Goal: Transaction & Acquisition: Download file/media

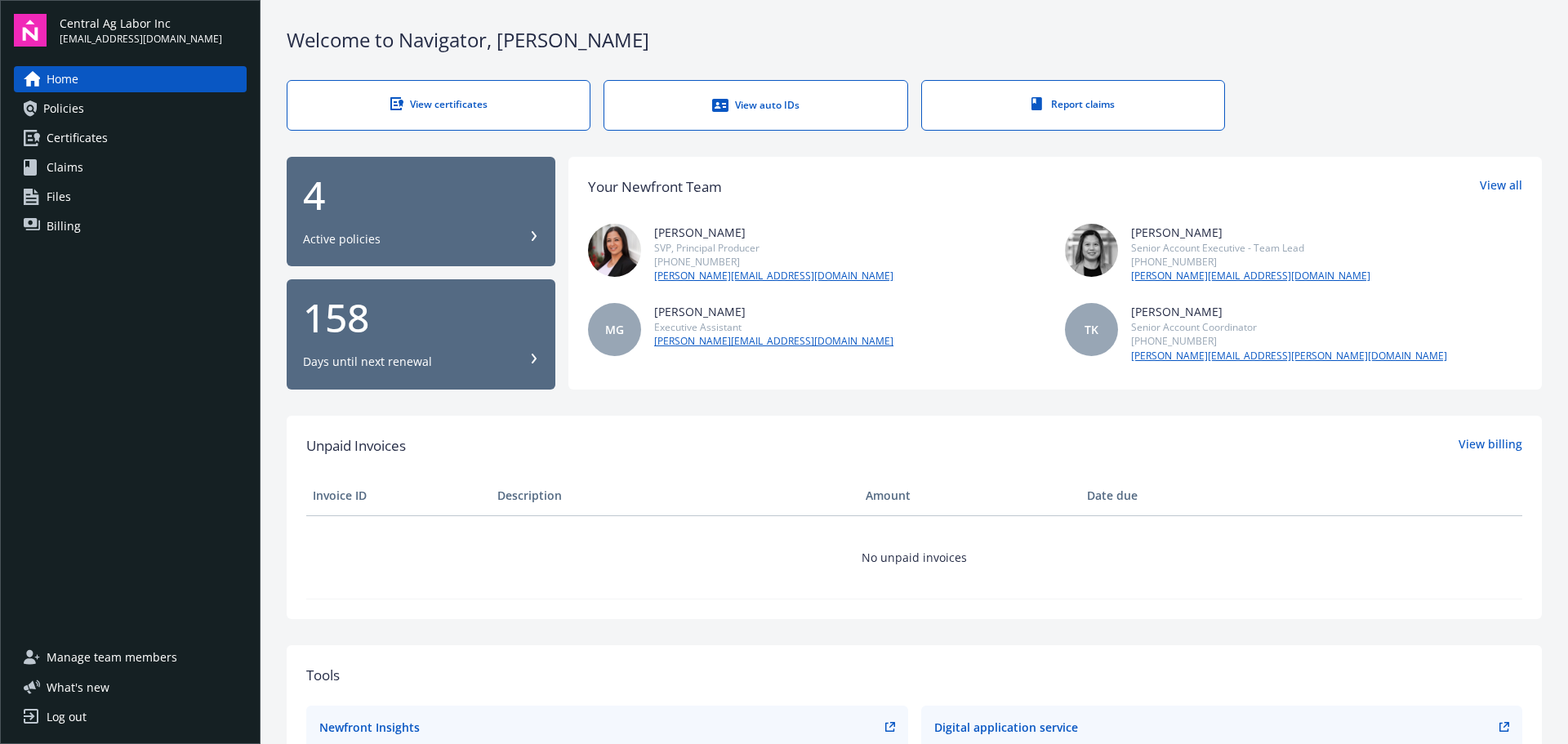
click at [77, 141] on span "Certificates" at bounding box center [77, 138] width 62 height 26
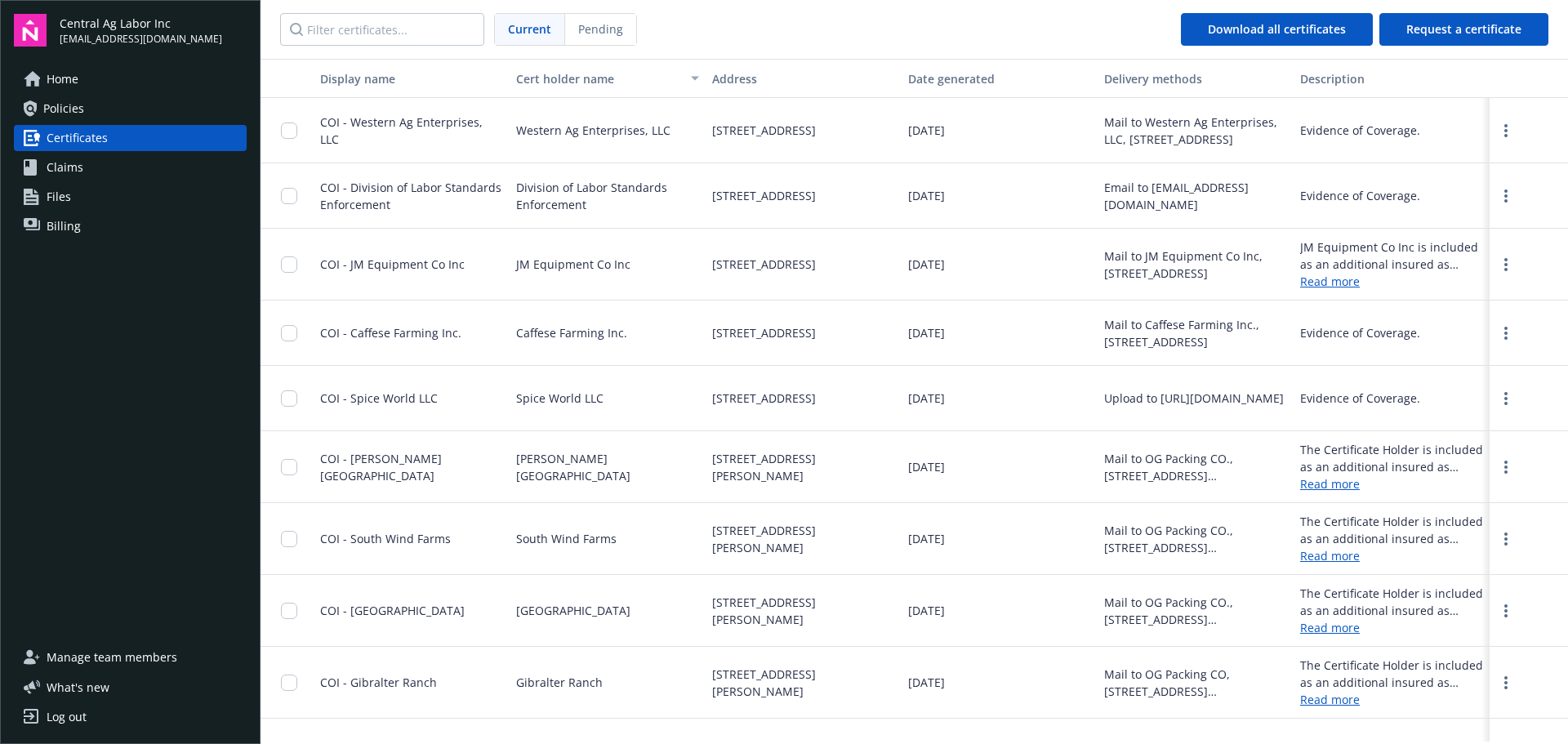
click at [1319, 280] on link "Read more" at bounding box center [1392, 281] width 183 height 18
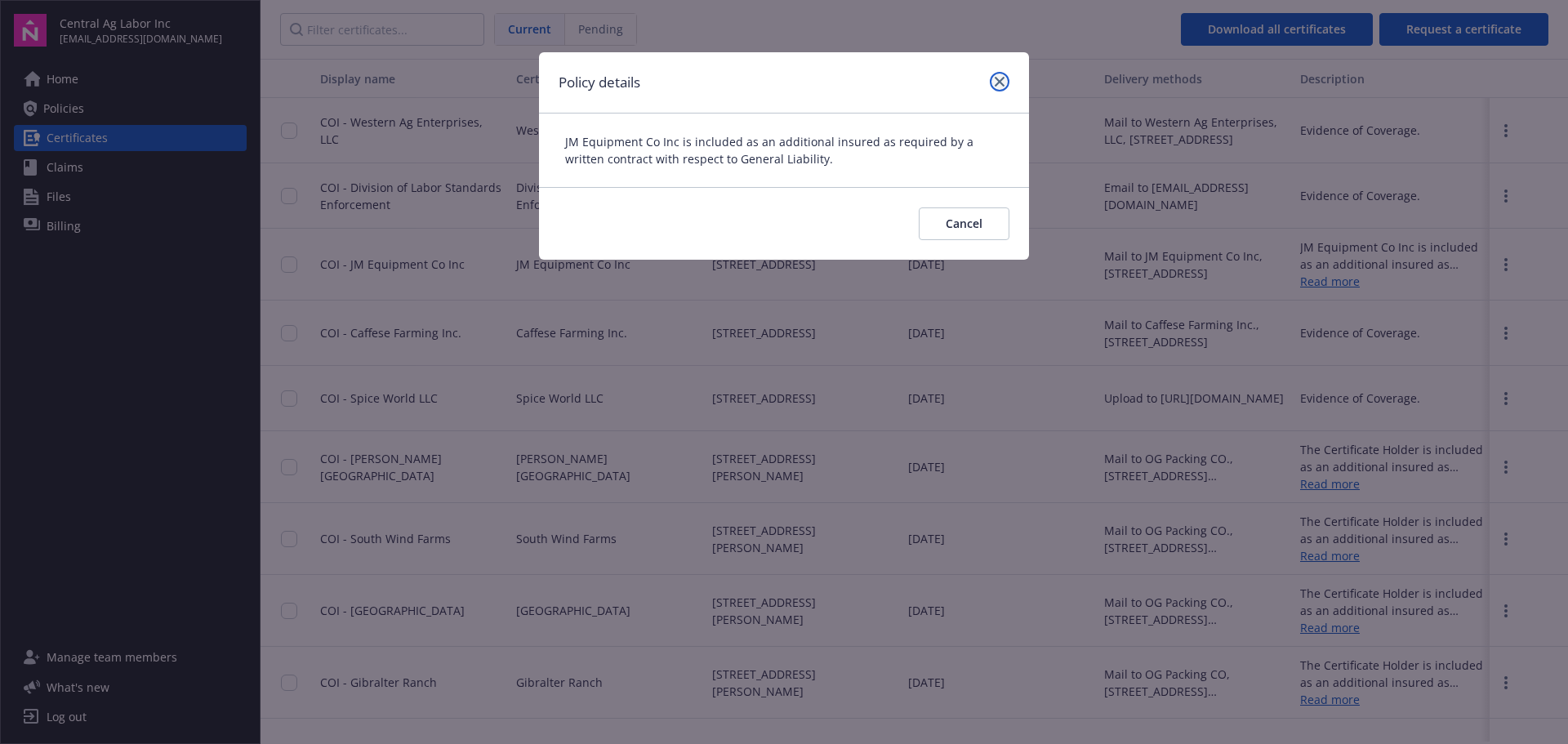
click at [1001, 87] on link "close" at bounding box center [1000, 81] width 20 height 20
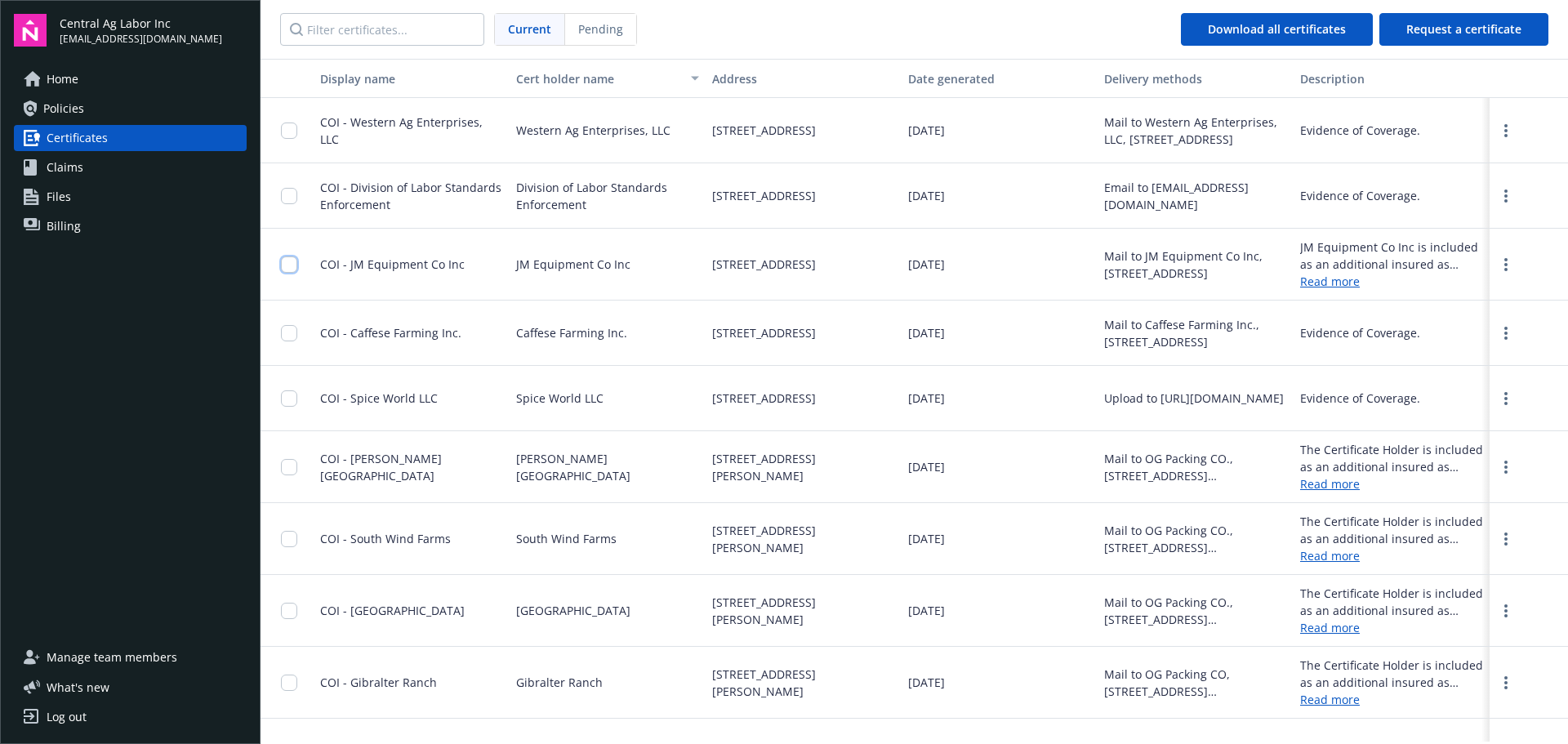
click at [285, 268] on input "checkbox" at bounding box center [289, 265] width 17 height 17
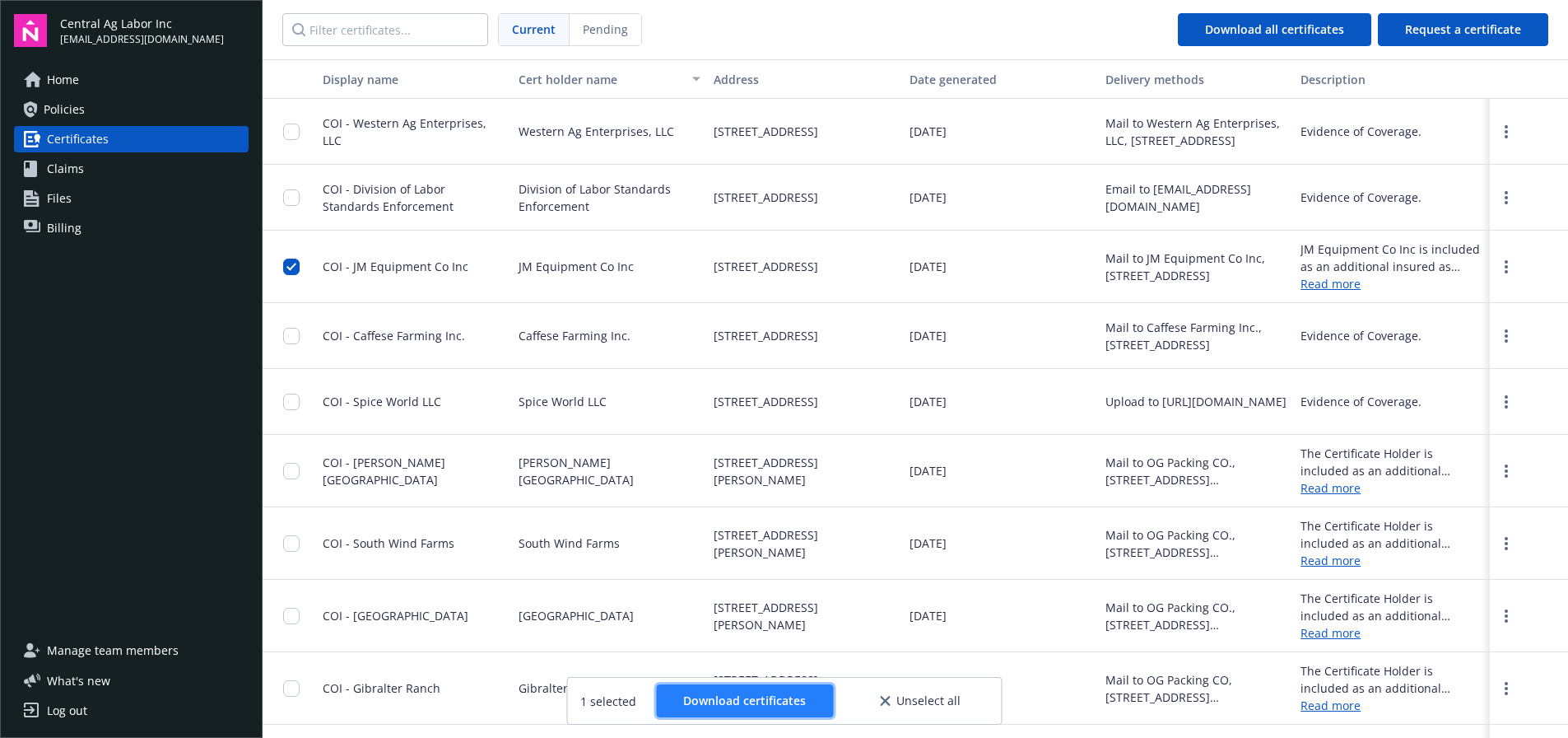
click at [744, 705] on span "Download certificates" at bounding box center [745, 700] width 122 height 16
